Goal: Information Seeking & Learning: Learn about a topic

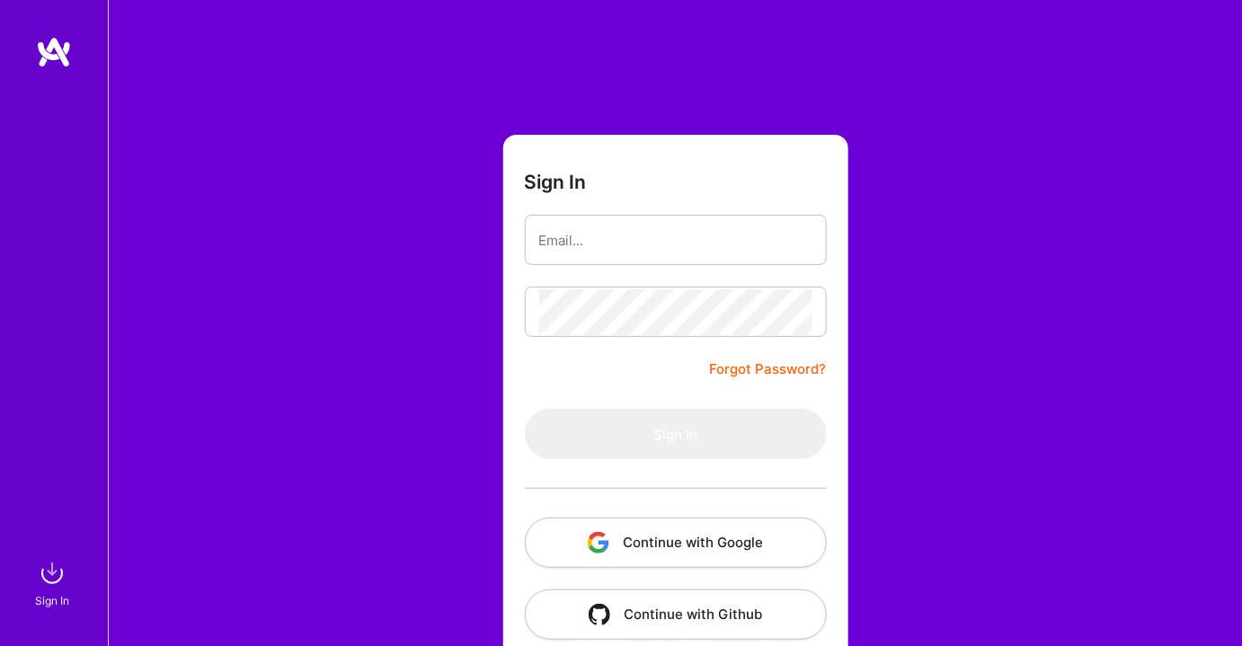
click at [710, 543] on button "Continue with Google" at bounding box center [676, 543] width 302 height 50
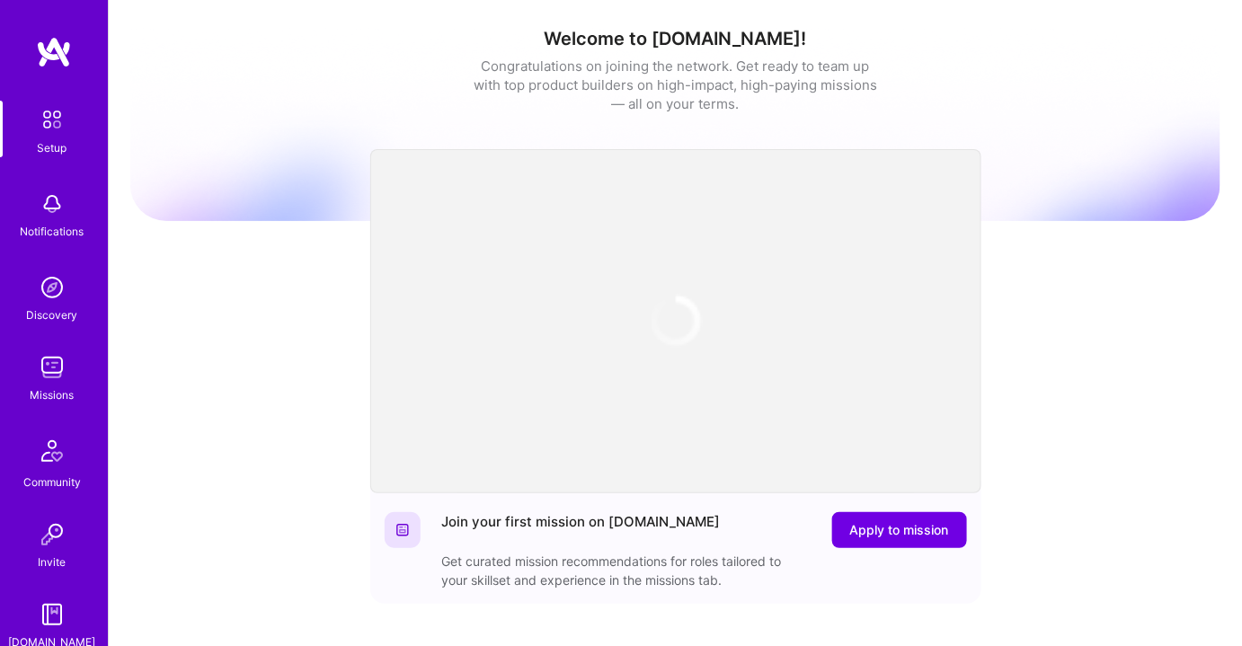
click at [41, 375] on img at bounding box center [52, 368] width 36 height 36
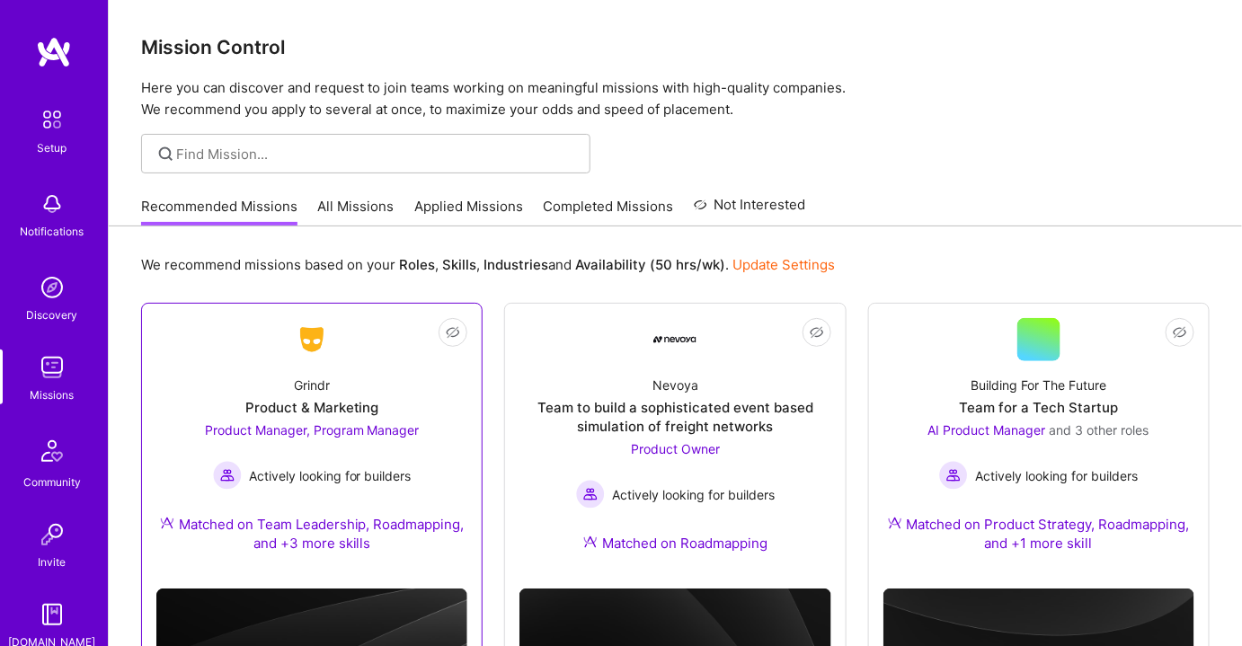
click at [330, 426] on span "Product Manager, Program Manager" at bounding box center [312, 429] width 215 height 15
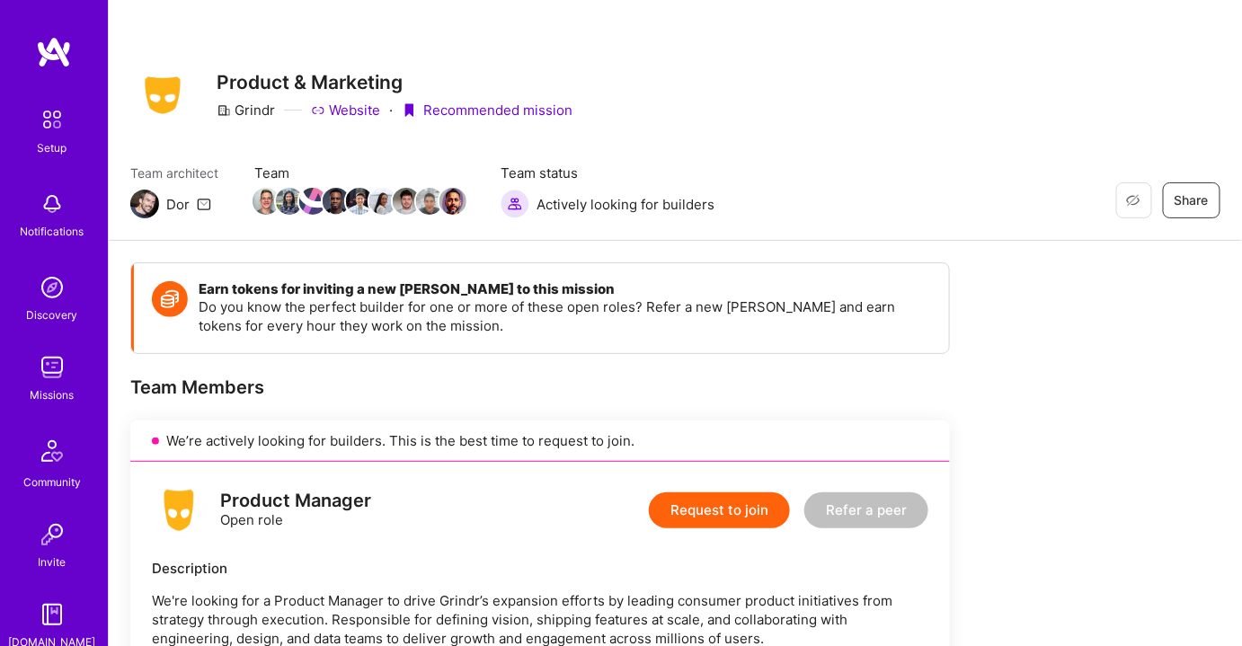
click at [48, 370] on img at bounding box center [52, 368] width 36 height 36
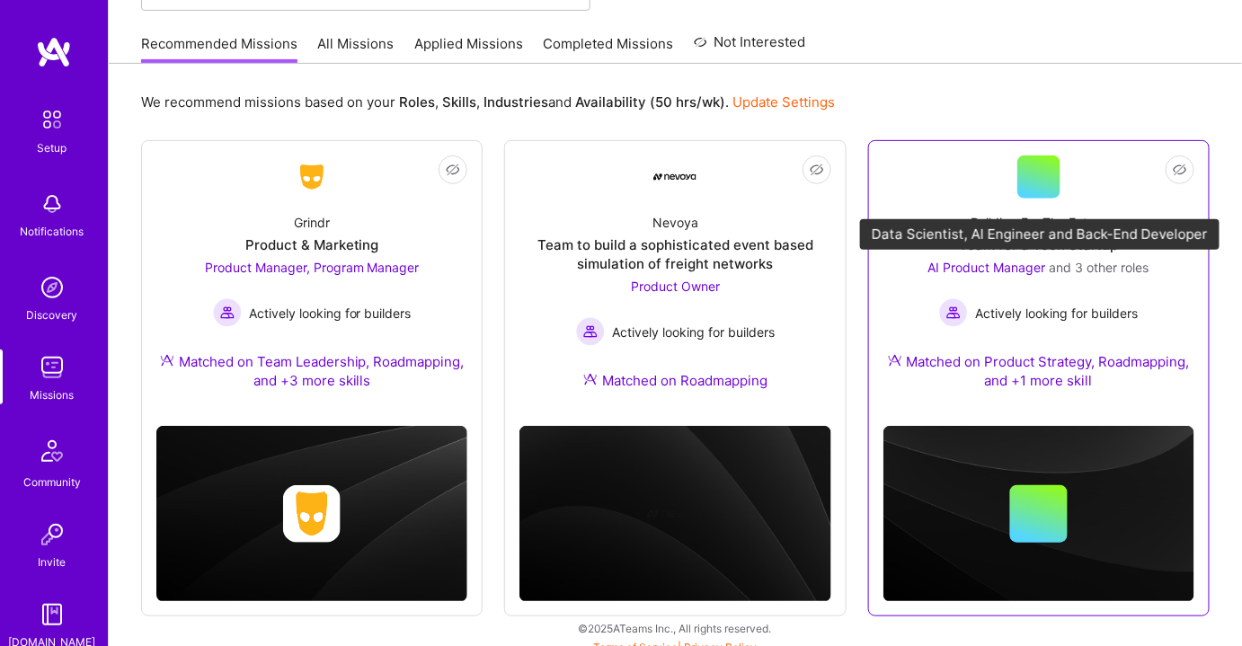
scroll to position [174, 0]
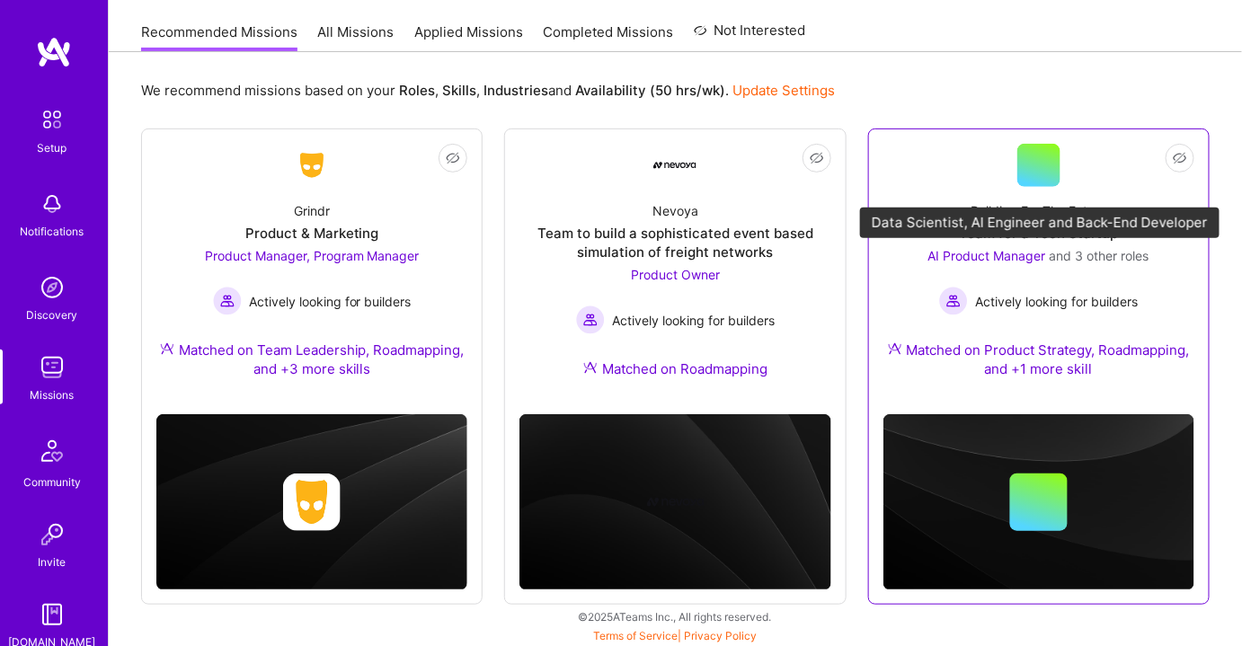
click at [1015, 255] on span "AI Product Manager" at bounding box center [987, 255] width 118 height 15
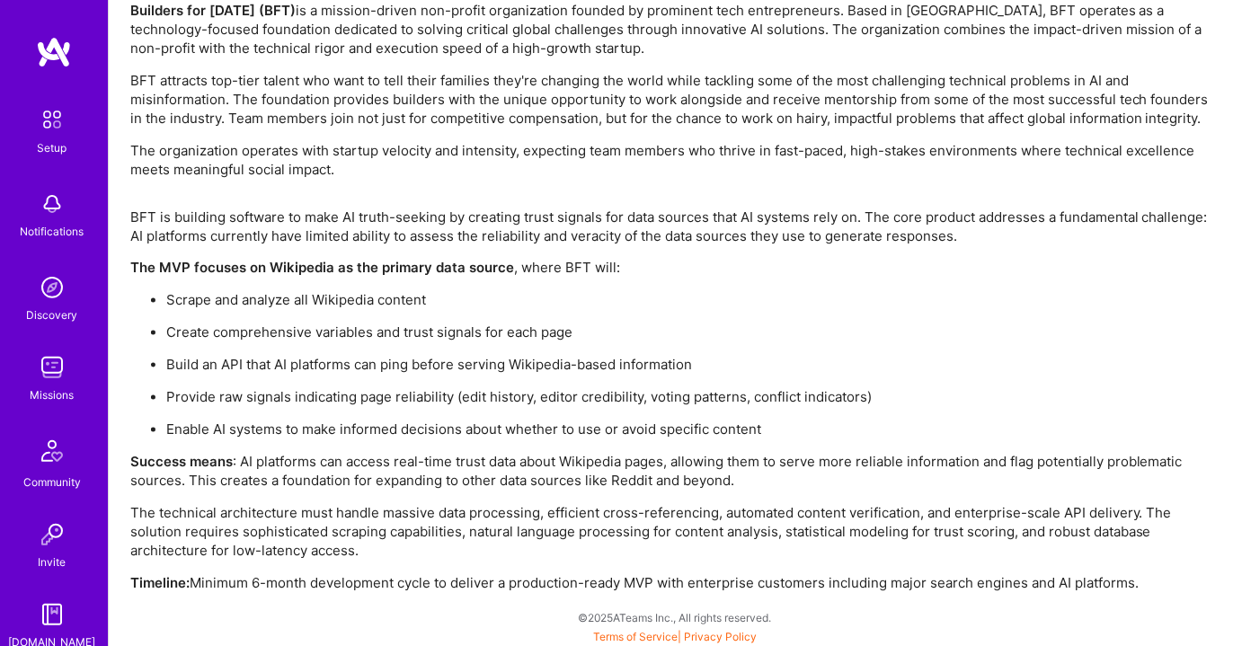
scroll to position [3175, 0]
click at [52, 388] on div "Missions" at bounding box center [53, 394] width 44 height 19
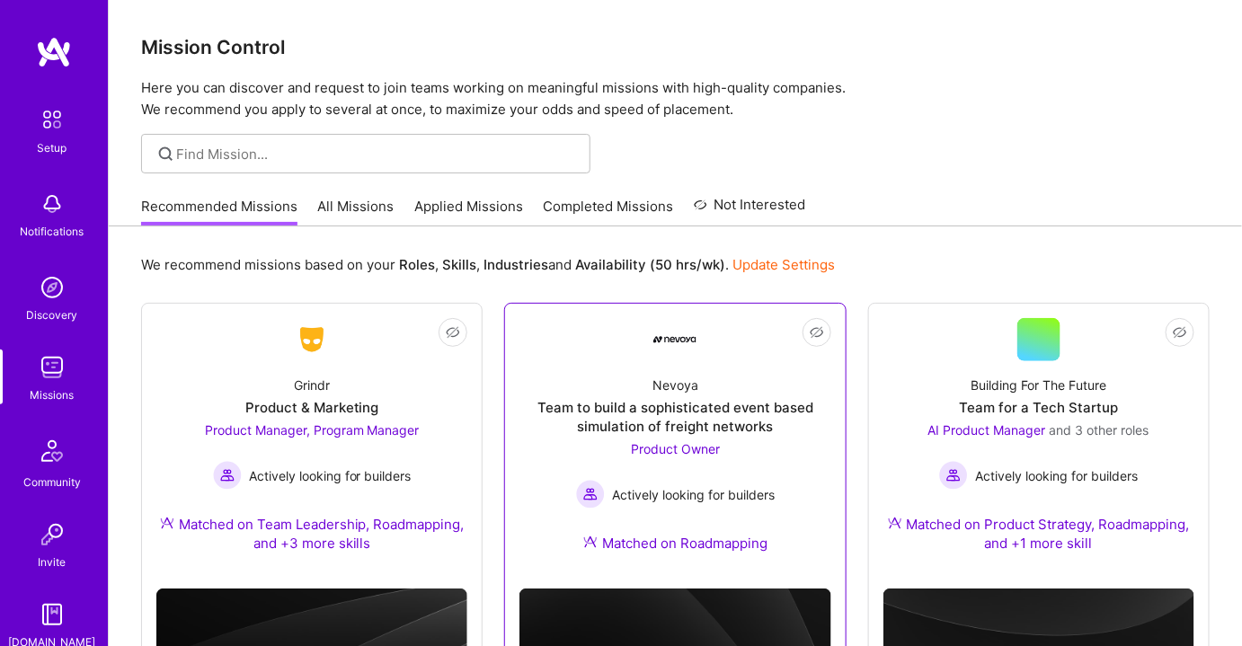
click at [661, 447] on span "Product Owner" at bounding box center [675, 448] width 89 height 15
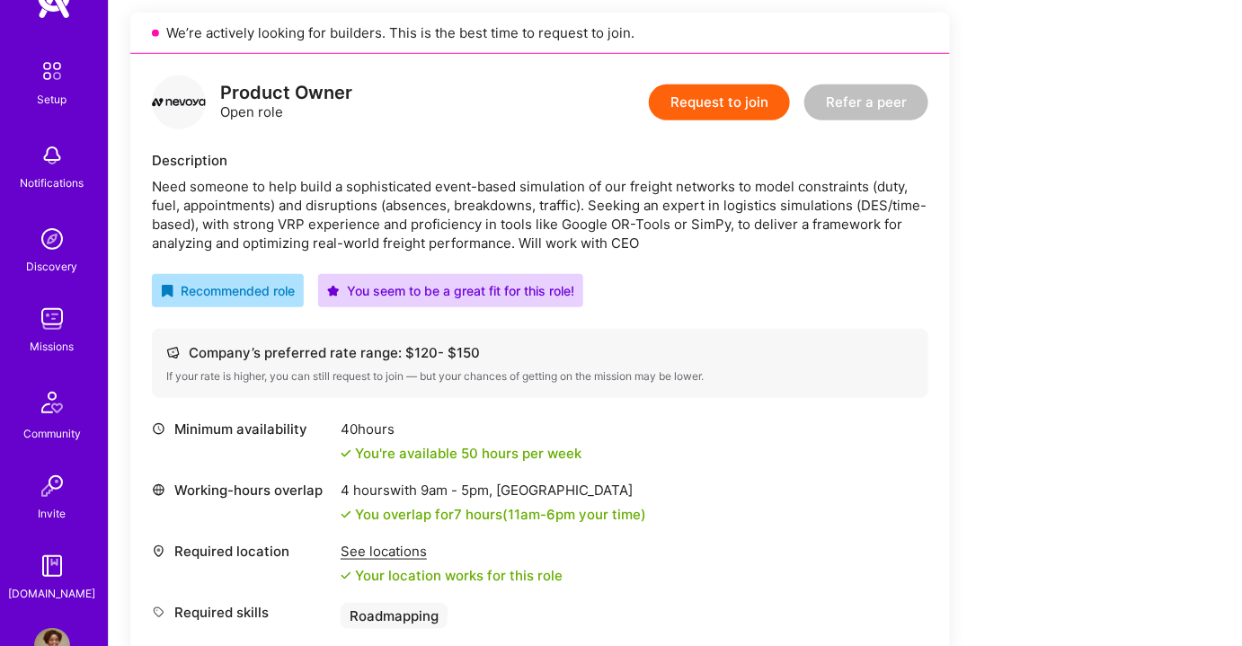
scroll to position [20, 0]
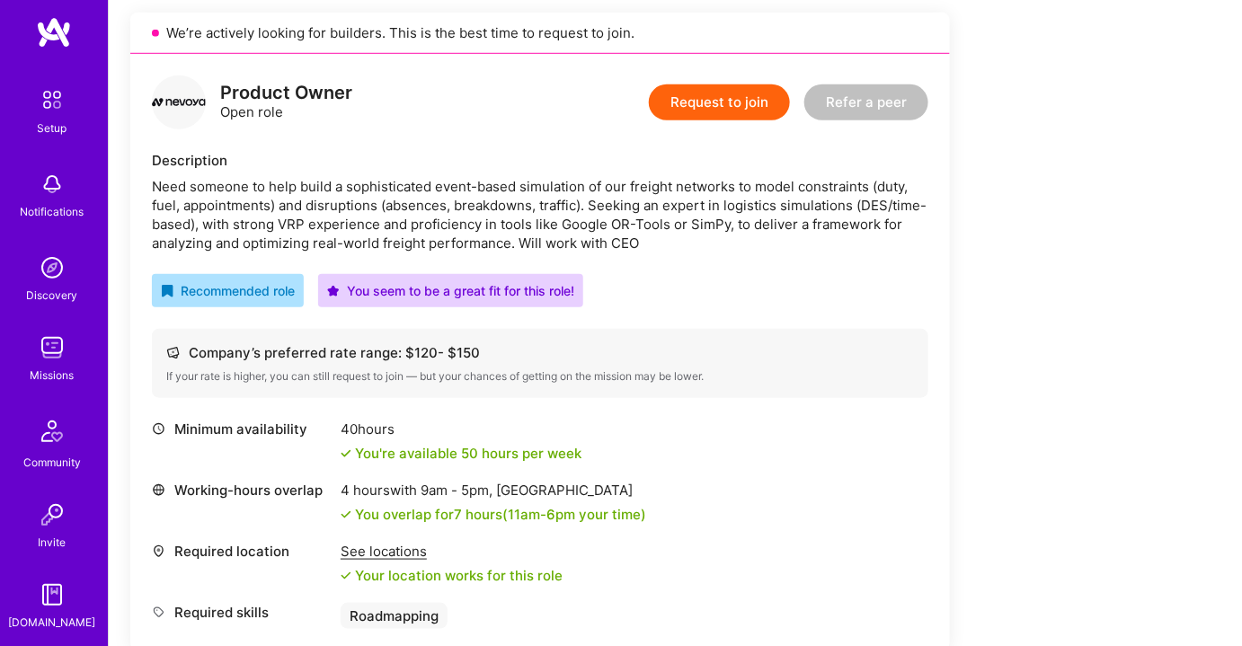
click at [58, 352] on img at bounding box center [52, 348] width 36 height 36
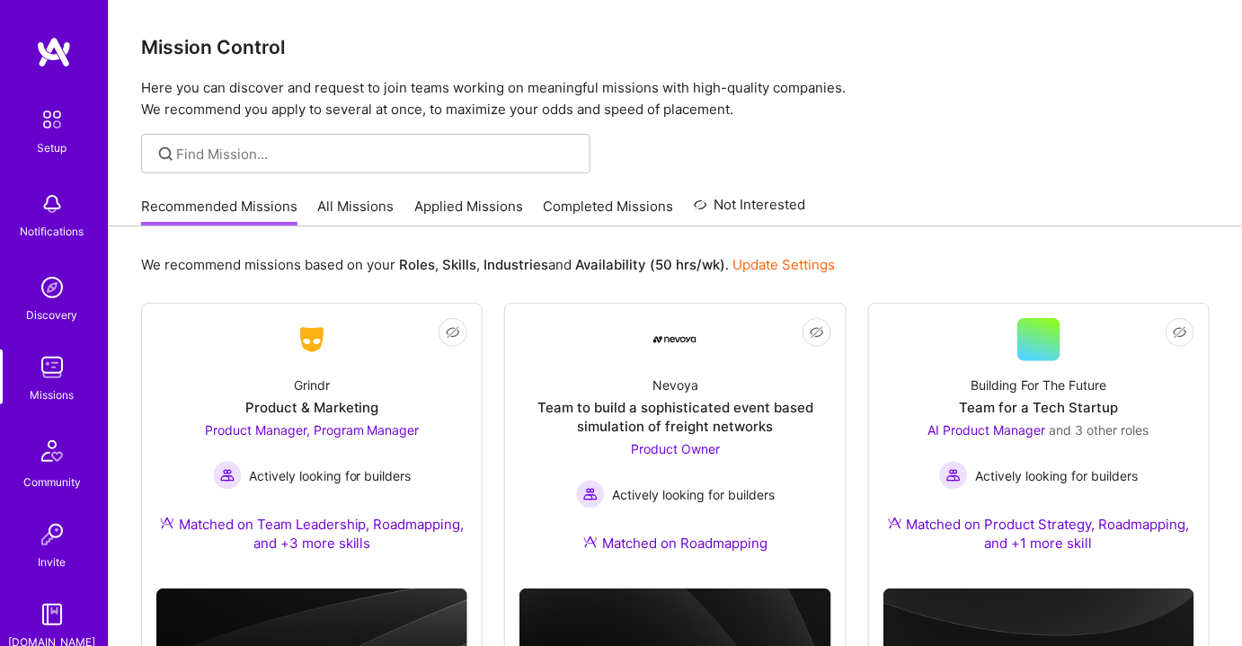
click at [365, 205] on link "All Missions" at bounding box center [356, 212] width 76 height 30
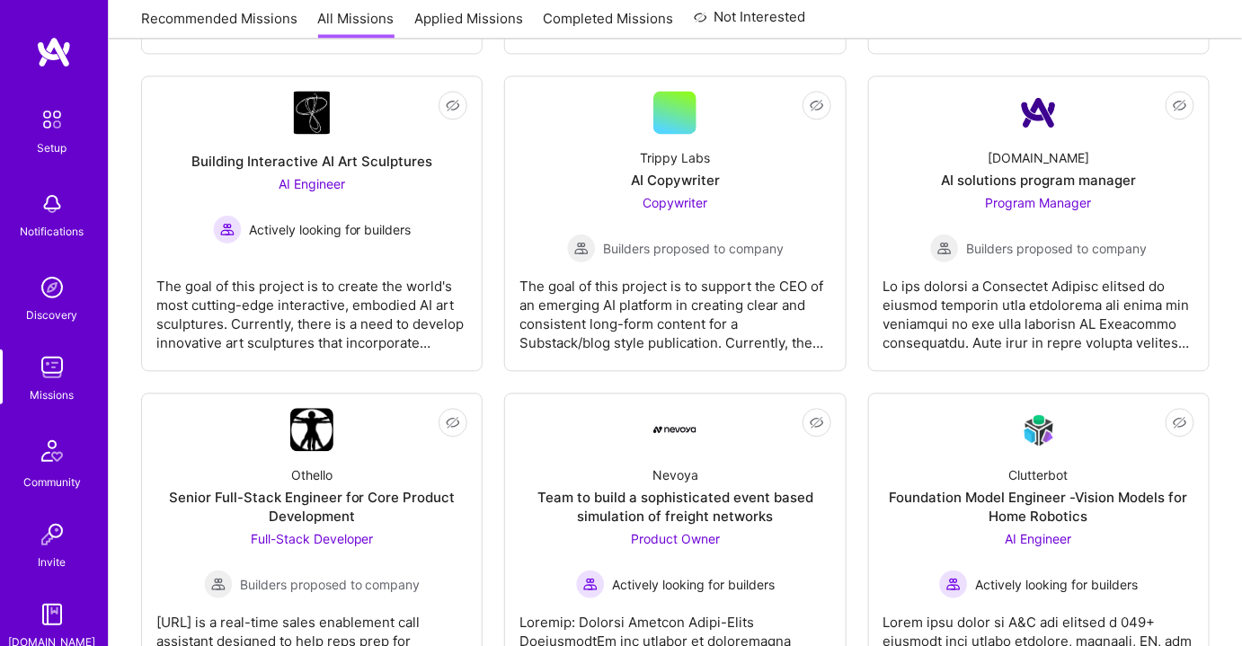
scroll to position [1225, 0]
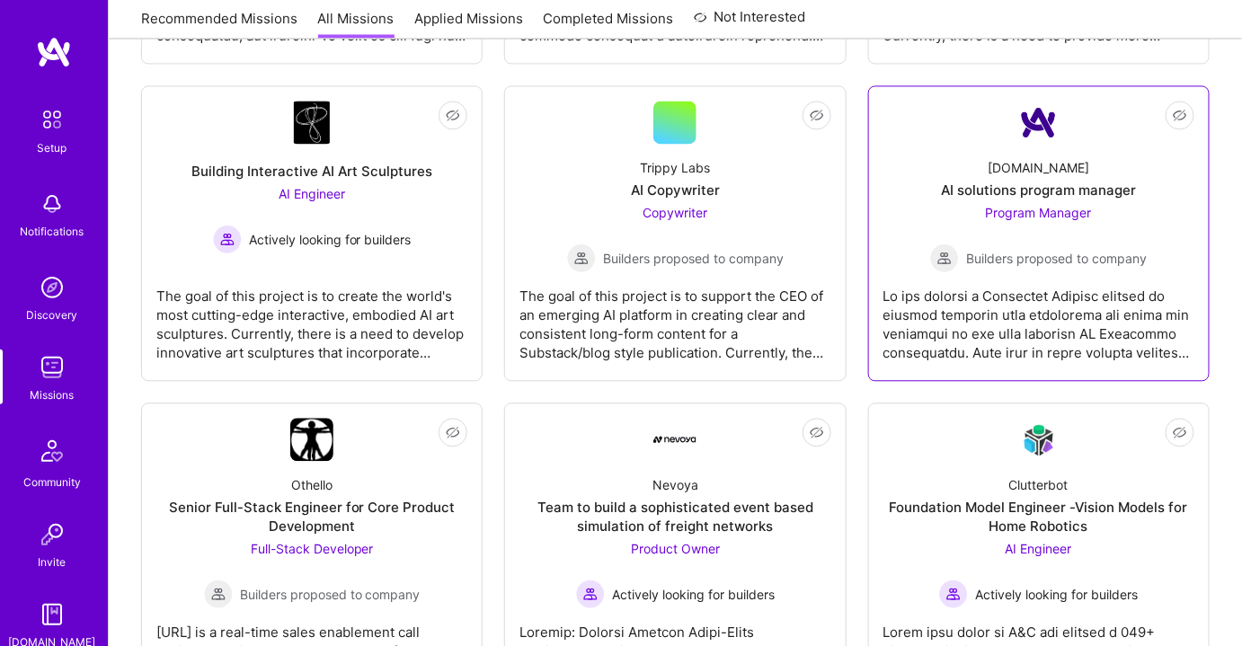
click at [1001, 214] on span "Program Manager" at bounding box center [1039, 212] width 106 height 15
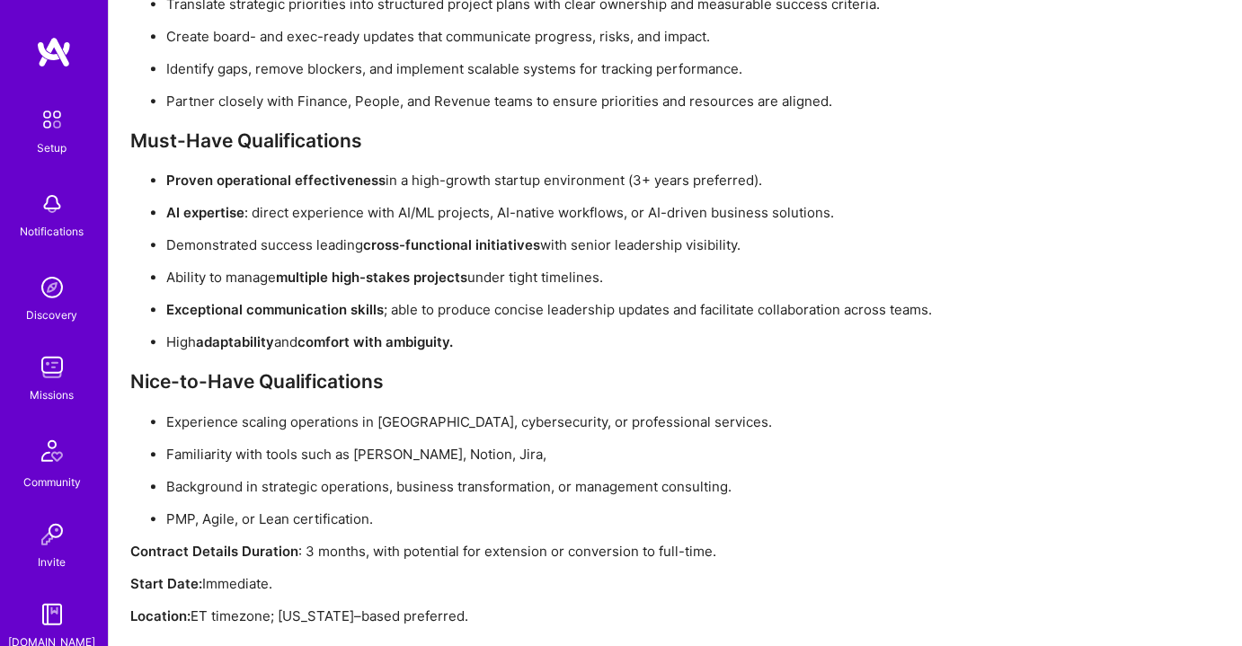
scroll to position [1461, 0]
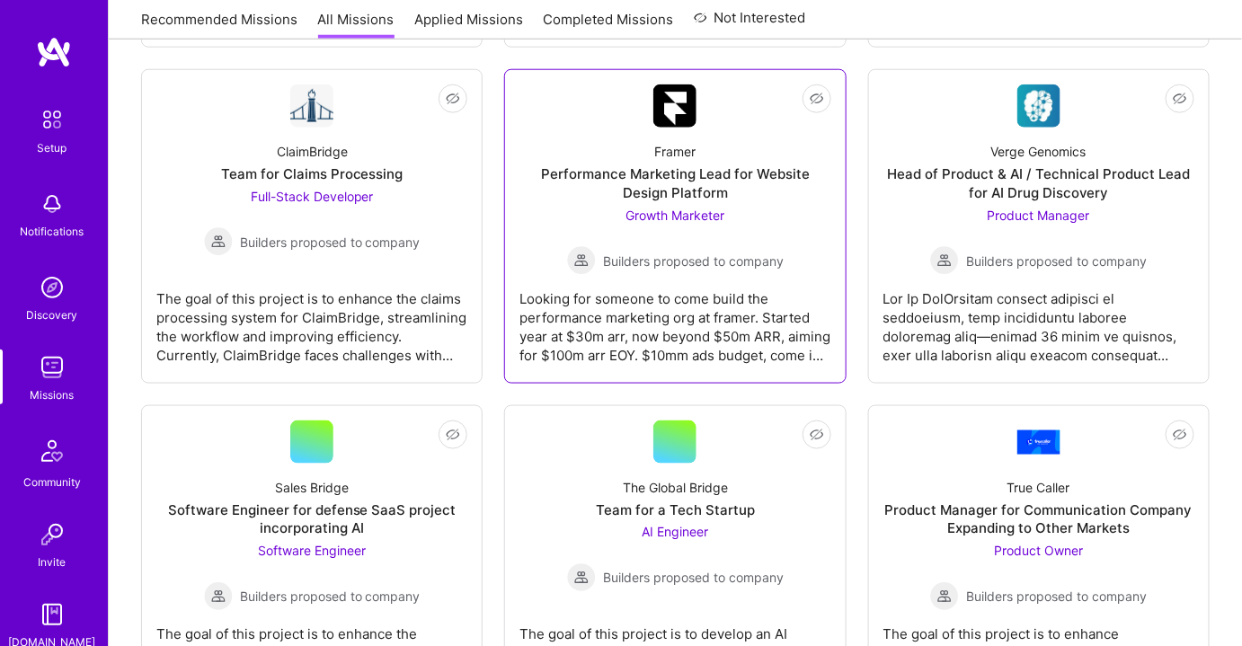
scroll to position [2553, 0]
